Goal: Task Accomplishment & Management: Use online tool/utility

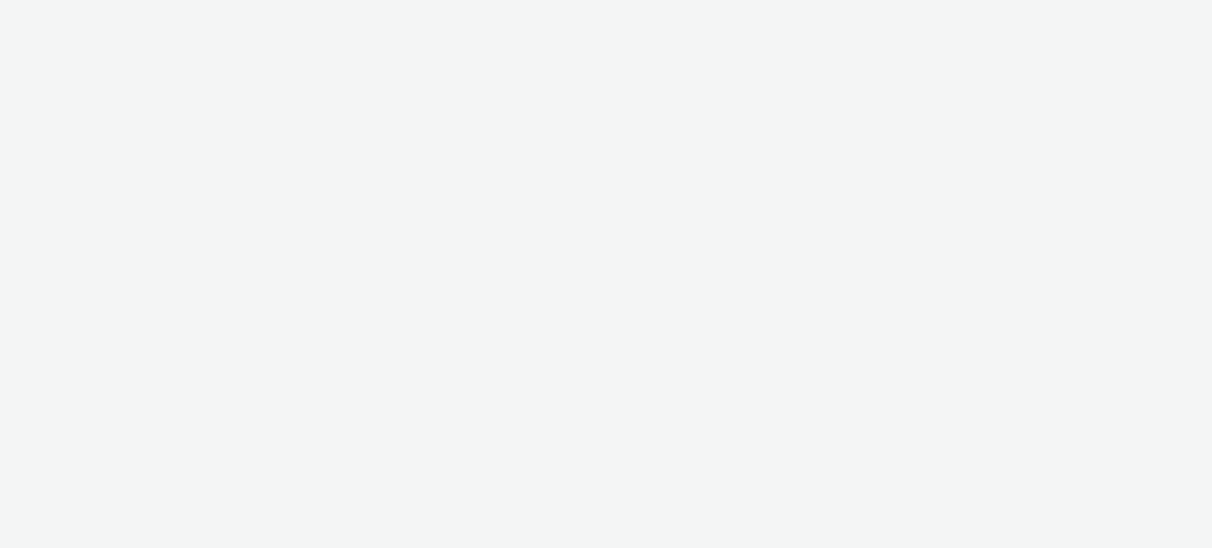
select select "ac009755-aa48-4799-8050-7a339a378eb8"
select select "79162ed7-0017-4339-93b0-3399b708648f"
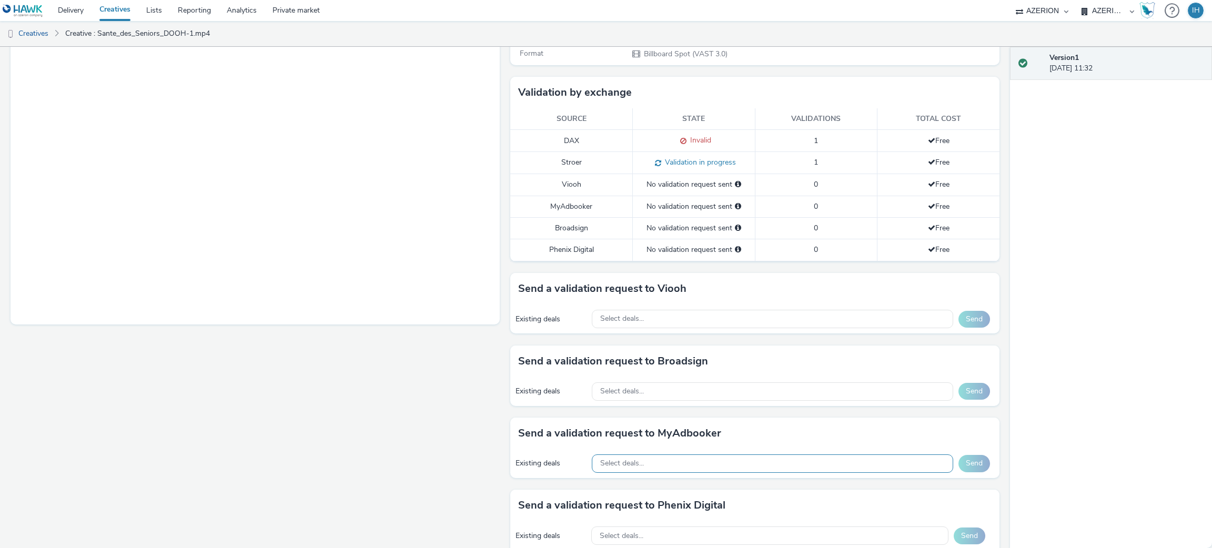
scroll to position [394, 0]
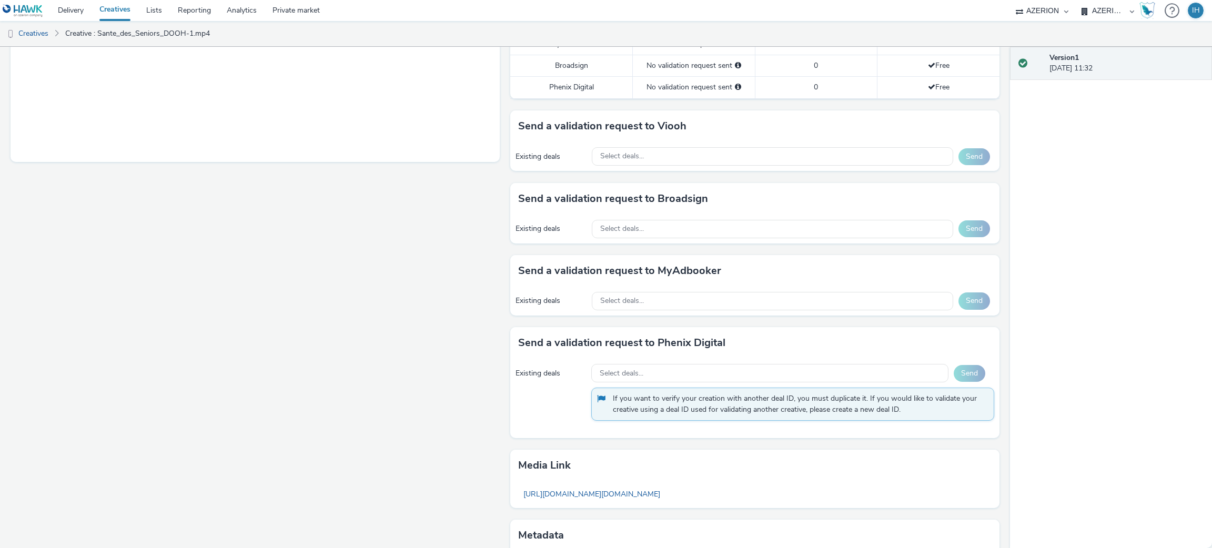
click at [687, 312] on div "Existing deals Select deals... Send" at bounding box center [754, 301] width 489 height 29
click at [684, 226] on div "Select deals..." at bounding box center [773, 229] width 362 height 18
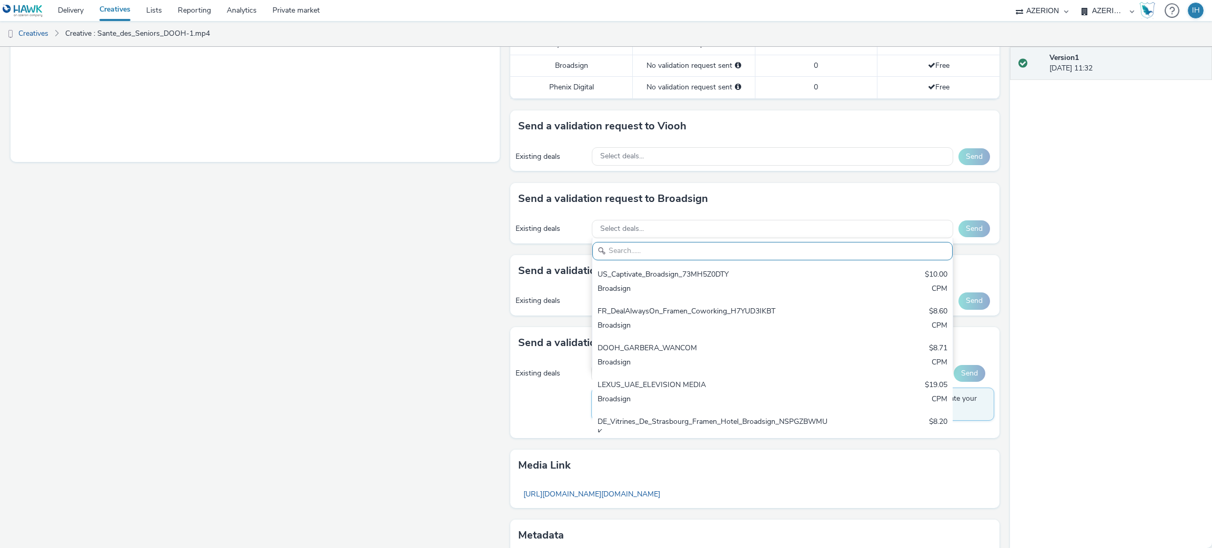
paste input "Mediatransports AlwaysOn 2025 Broadsign_1Q97C3H2PW"
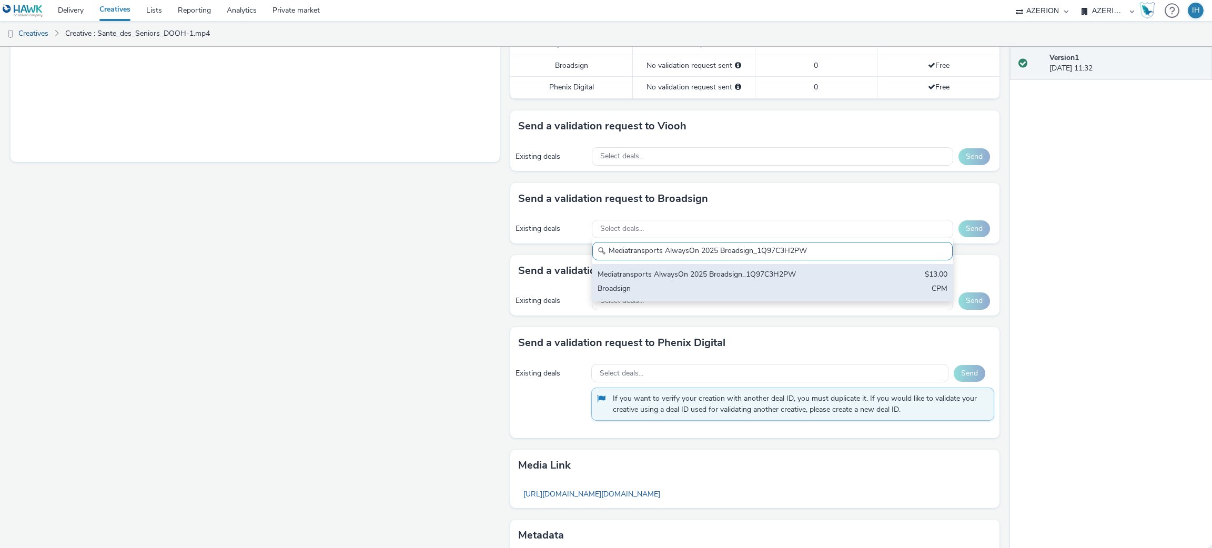
type input "Mediatransports AlwaysOn 2025 Broadsign_1Q97C3H2PW"
click at [690, 280] on div "Mediatransports AlwaysOn 2025 Broadsign_1Q97C3H2PW" at bounding box center [714, 275] width 232 height 12
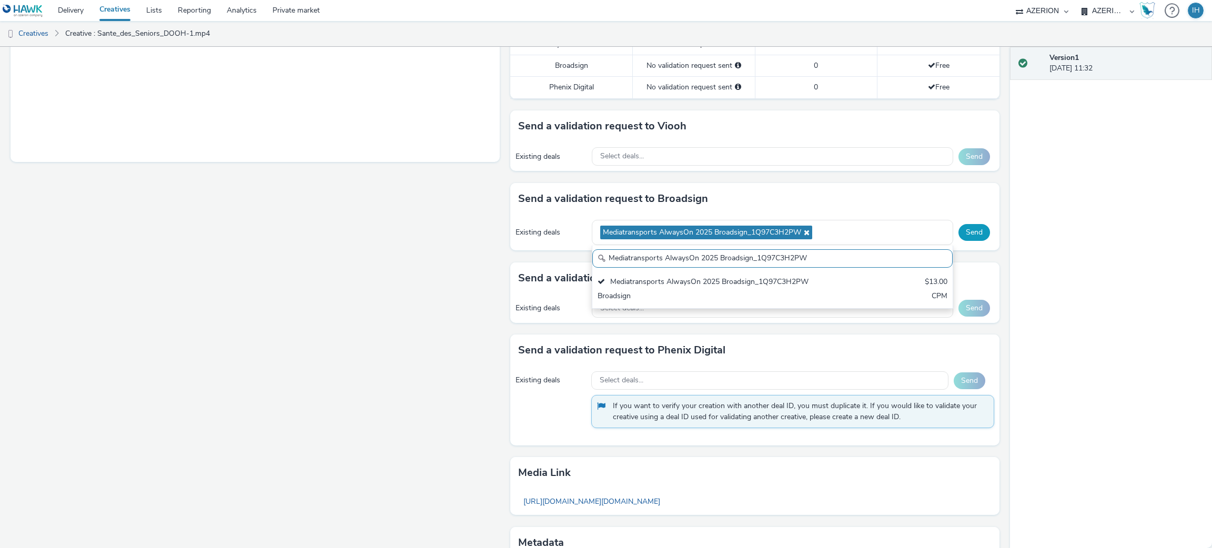
click at [961, 233] on button "Send" at bounding box center [975, 232] width 32 height 17
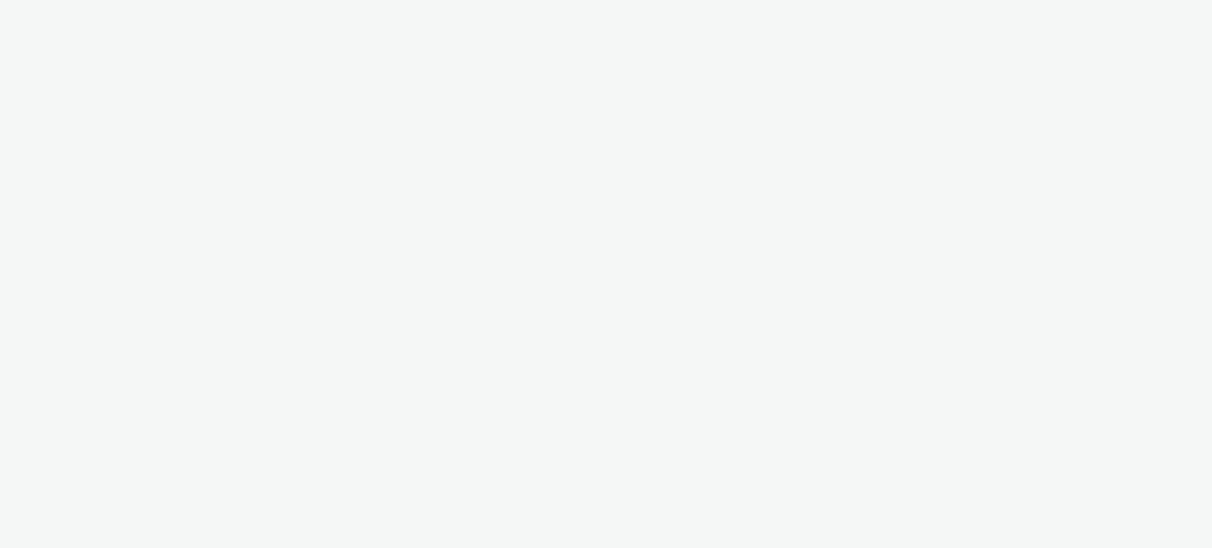
select select "ac009755-aa48-4799-8050-7a339a378eb8"
select select "79162ed7-0017-4339-93b0-3399b708648f"
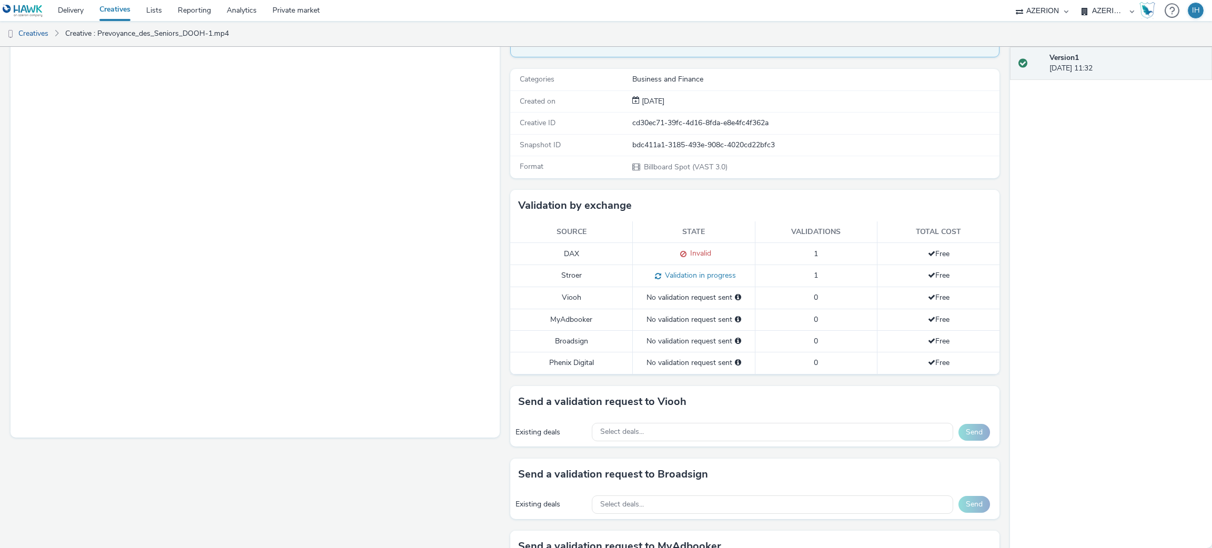
scroll to position [236, 0]
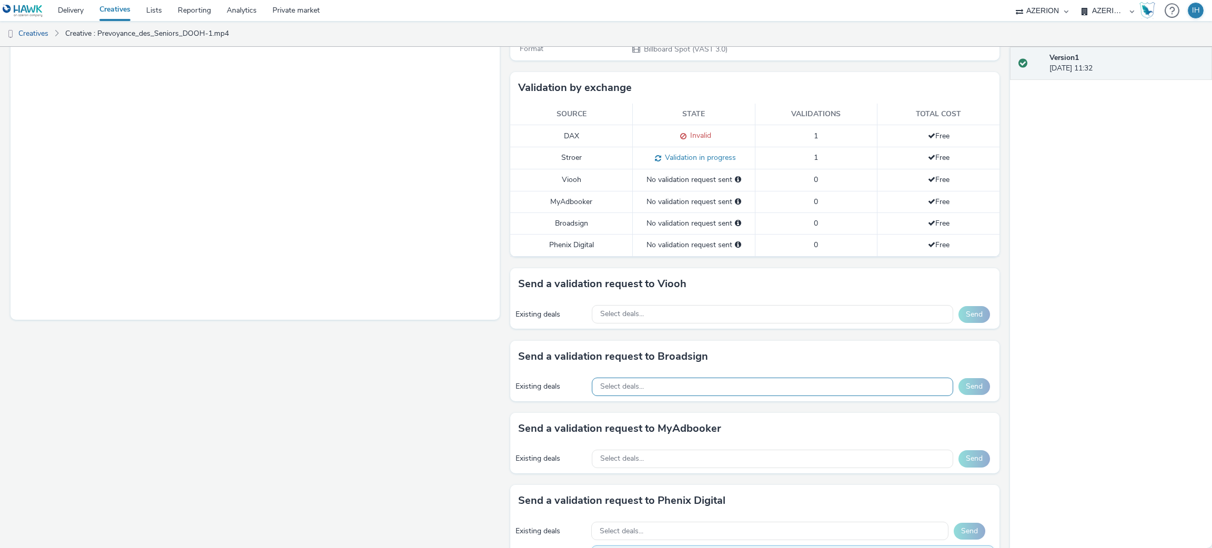
click at [689, 384] on div "Select deals..." at bounding box center [773, 387] width 362 height 18
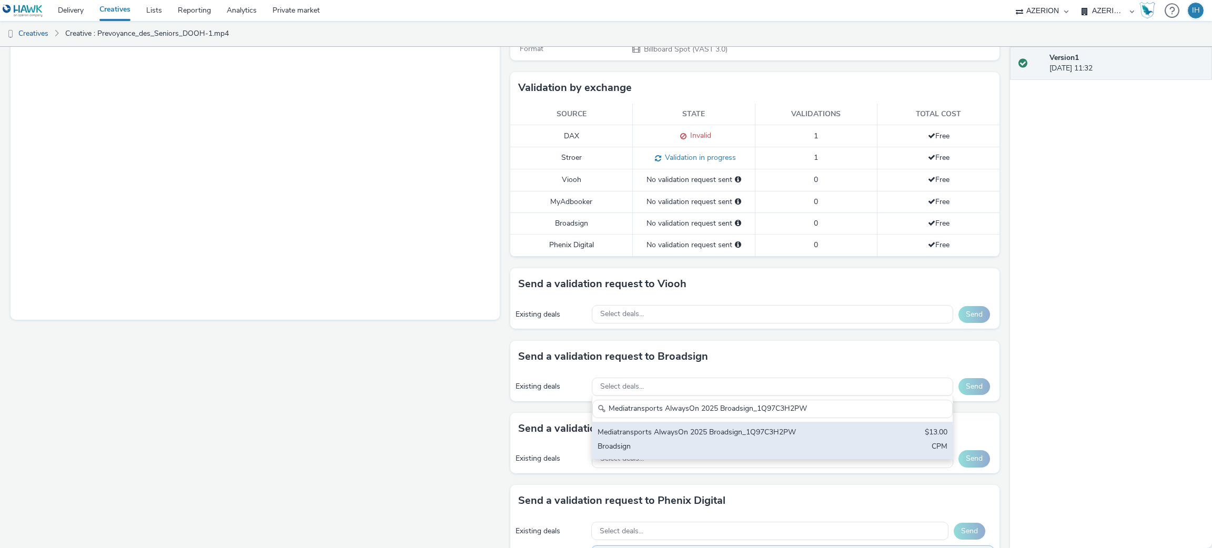
type input "Mediatransports AlwaysOn 2025 Broadsign_1Q97C3H2PW"
click at [709, 435] on div "Mediatransports AlwaysOn 2025 Broadsign_1Q97C3H2PW" at bounding box center [714, 433] width 232 height 12
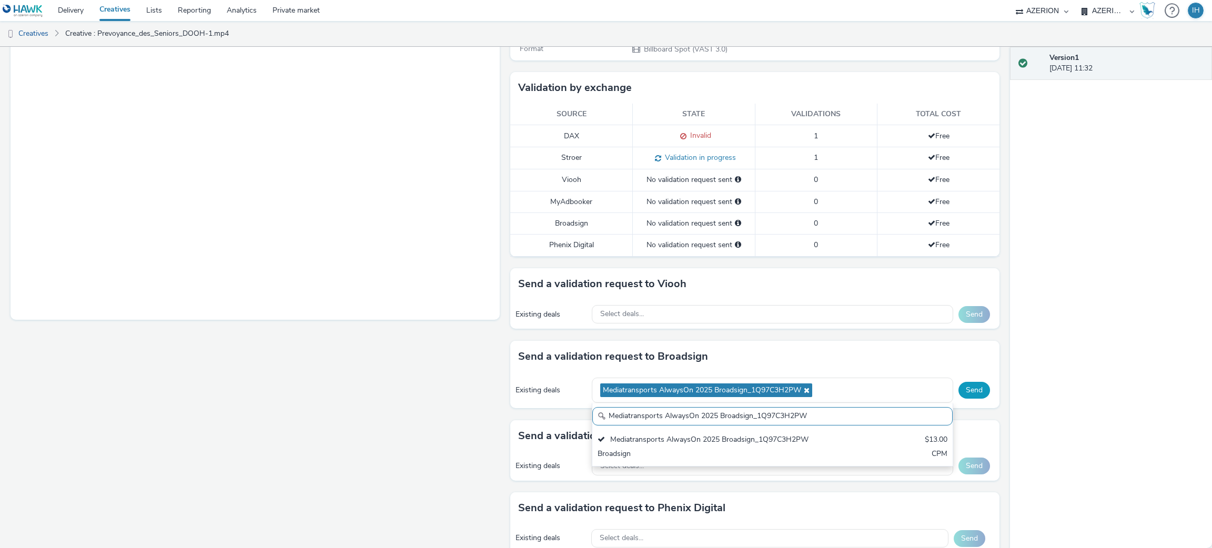
click at [966, 396] on button "Send" at bounding box center [975, 390] width 32 height 17
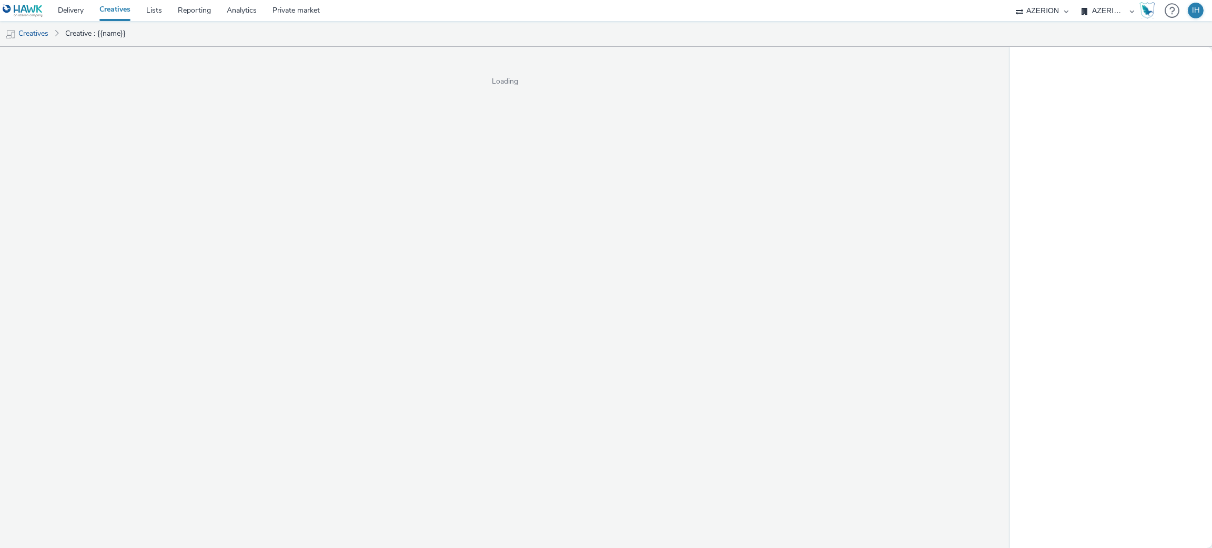
select select "ac009755-aa48-4799-8050-7a339a378eb8"
select select "79162ed7-0017-4339-93b0-3399b708648f"
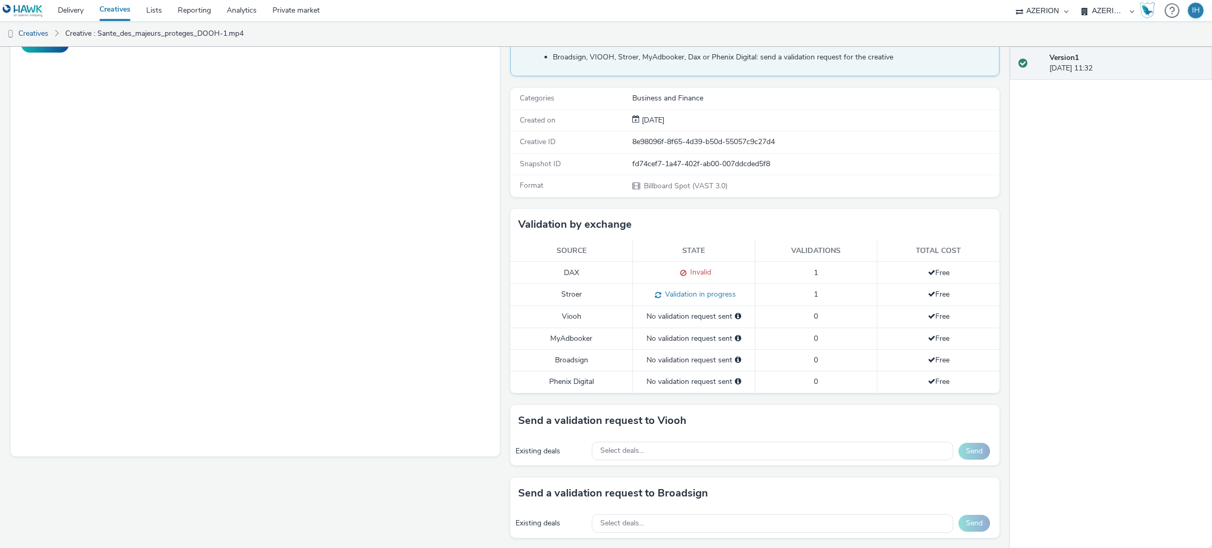
scroll to position [236, 0]
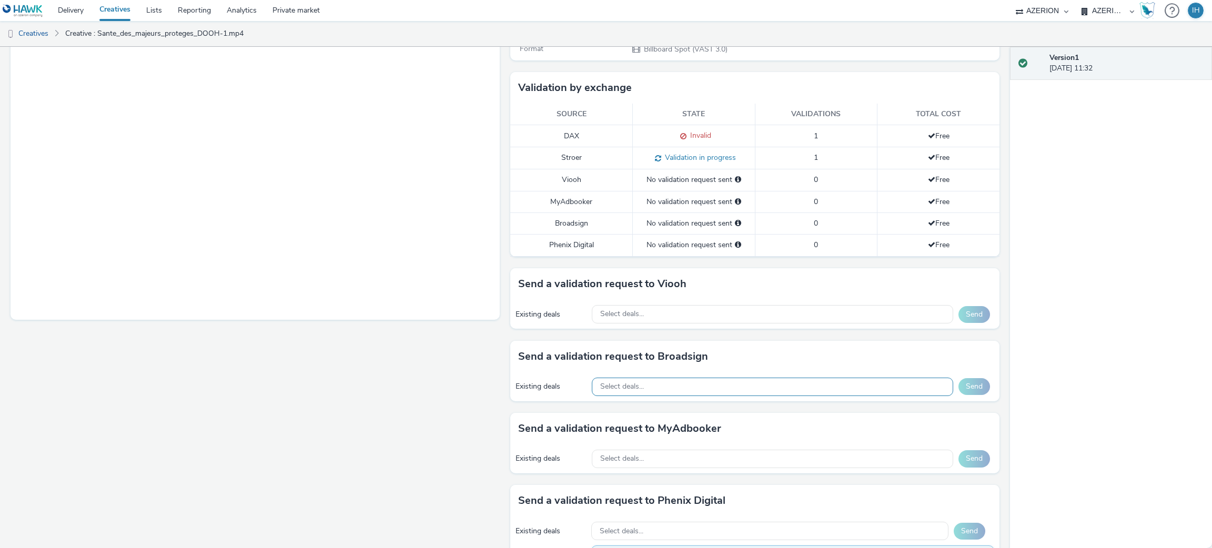
click at [706, 394] on div "Select deals..." at bounding box center [773, 387] width 362 height 18
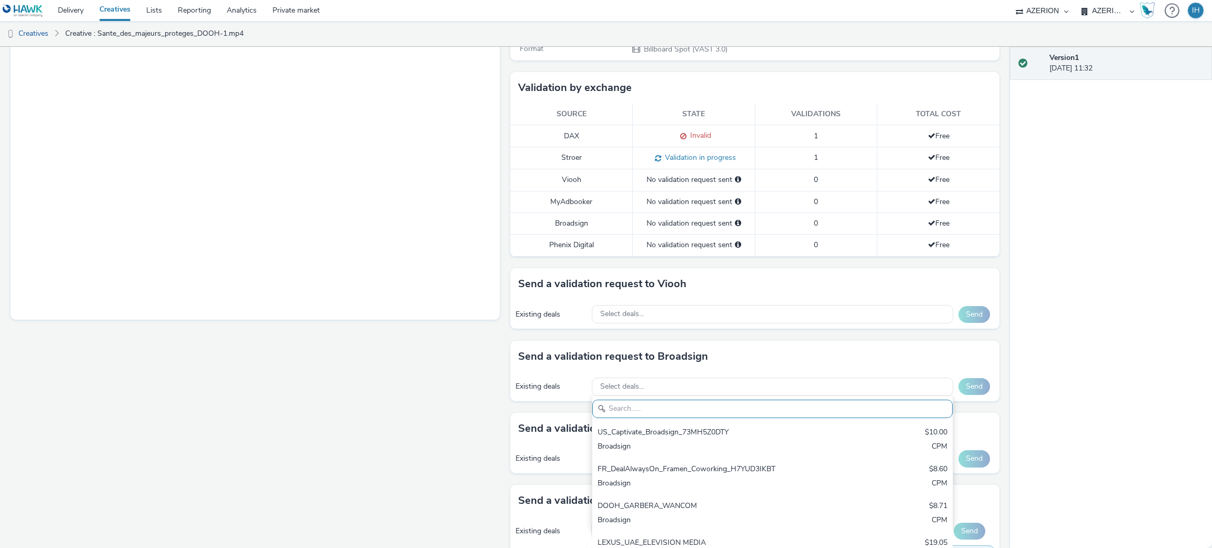
paste input "Mediatransports AlwaysOn 2025 Broadsign_1Q97C3H2PW"
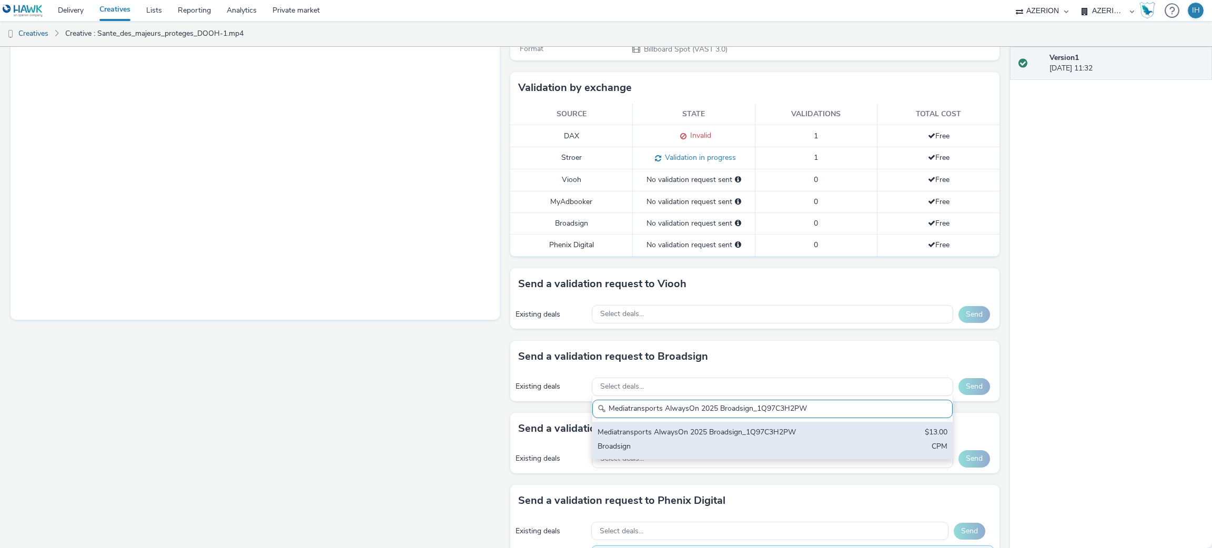
type input "Mediatransports AlwaysOn 2025 Broadsign_1Q97C3H2PW"
click at [716, 428] on div "Mediatransports AlwaysOn 2025 Broadsign_1Q97C3H2PW" at bounding box center [714, 433] width 232 height 12
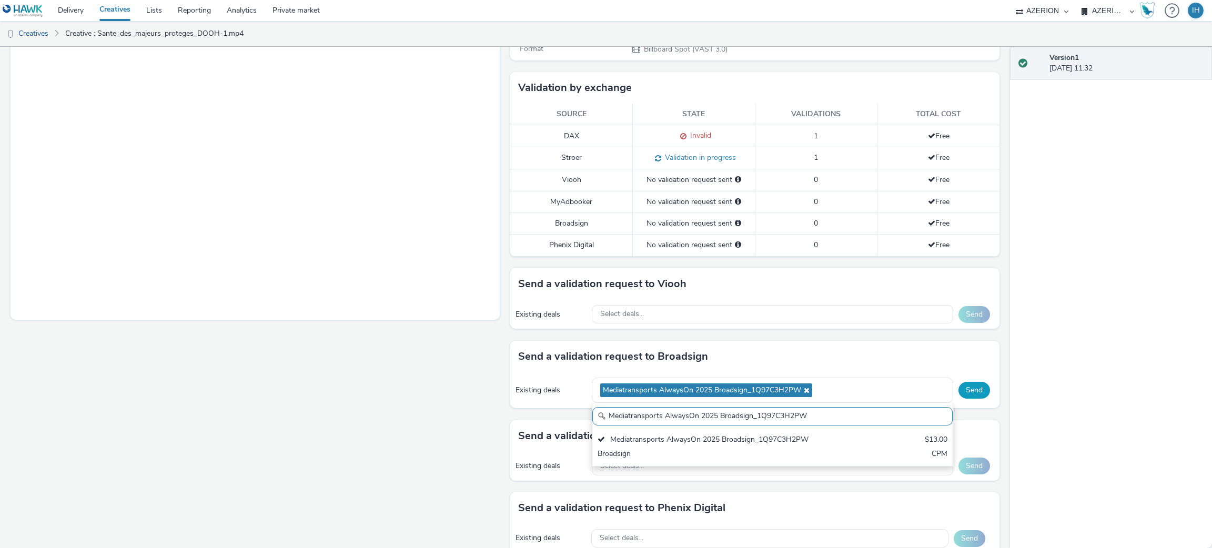
click at [962, 393] on button "Send" at bounding box center [975, 390] width 32 height 17
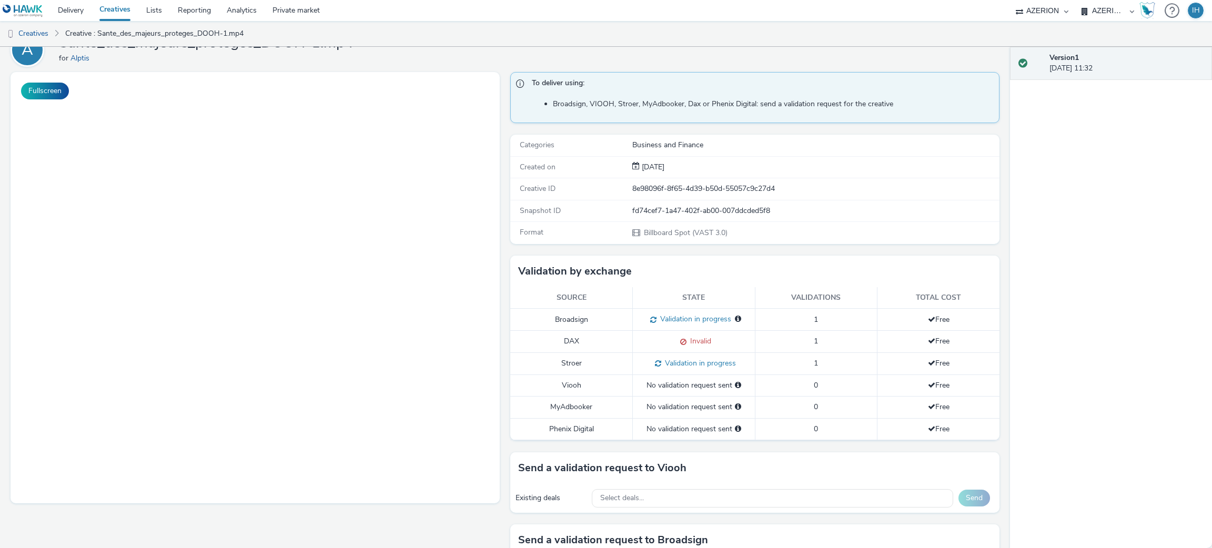
scroll to position [0, 0]
